Goal: Information Seeking & Learning: Learn about a topic

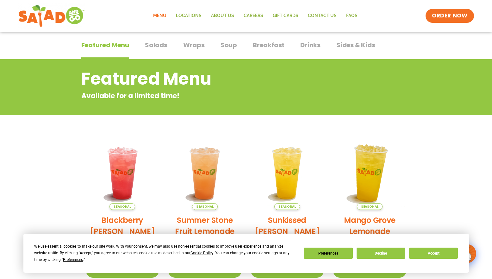
scroll to position [43, 0]
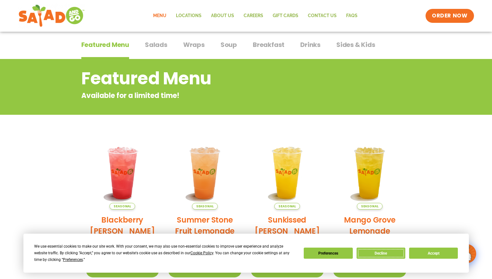
click at [391, 253] on button "Decline" at bounding box center [381, 252] width 49 height 11
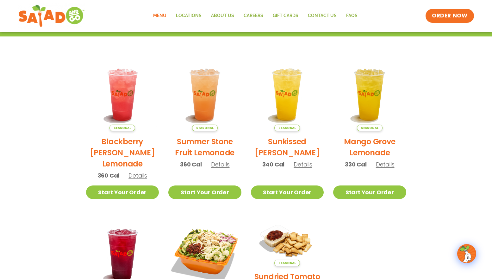
scroll to position [0, 0]
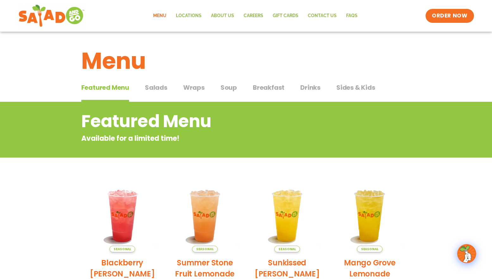
click at [355, 86] on span "Sides & Kids" at bounding box center [356, 87] width 39 height 9
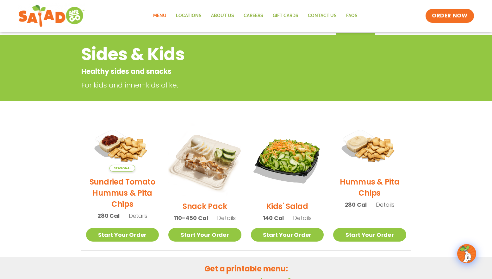
scroll to position [67, 0]
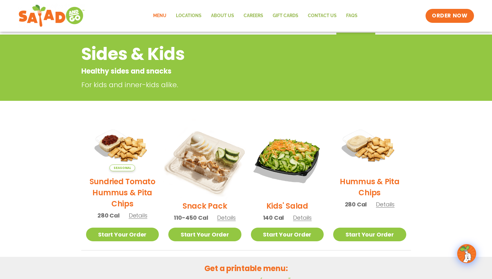
click at [202, 166] on img at bounding box center [205, 159] width 86 height 86
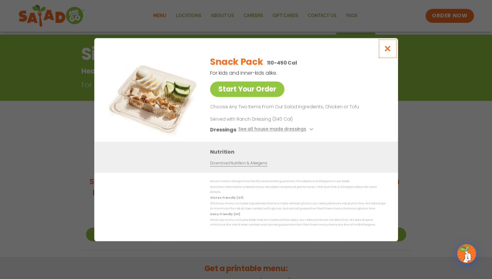
click at [389, 49] on icon "Close modal" at bounding box center [388, 48] width 8 height 7
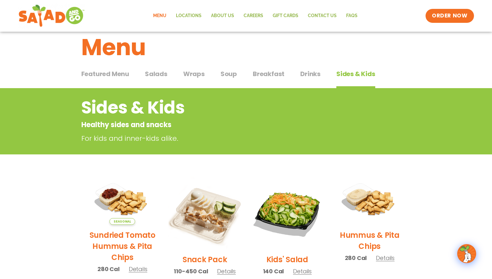
scroll to position [0, 0]
